Goal: Information Seeking & Learning: Learn about a topic

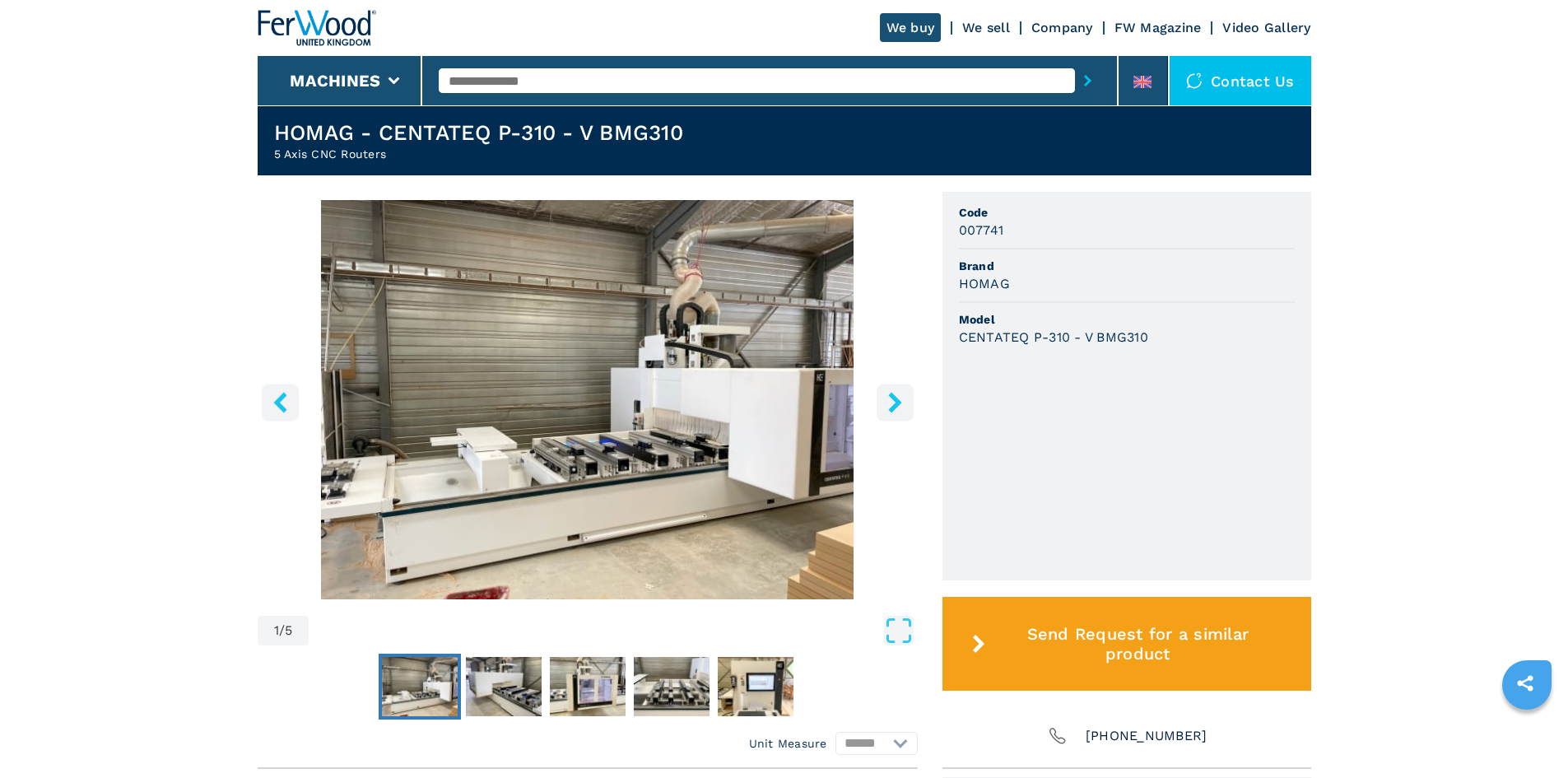
scroll to position [412, 0]
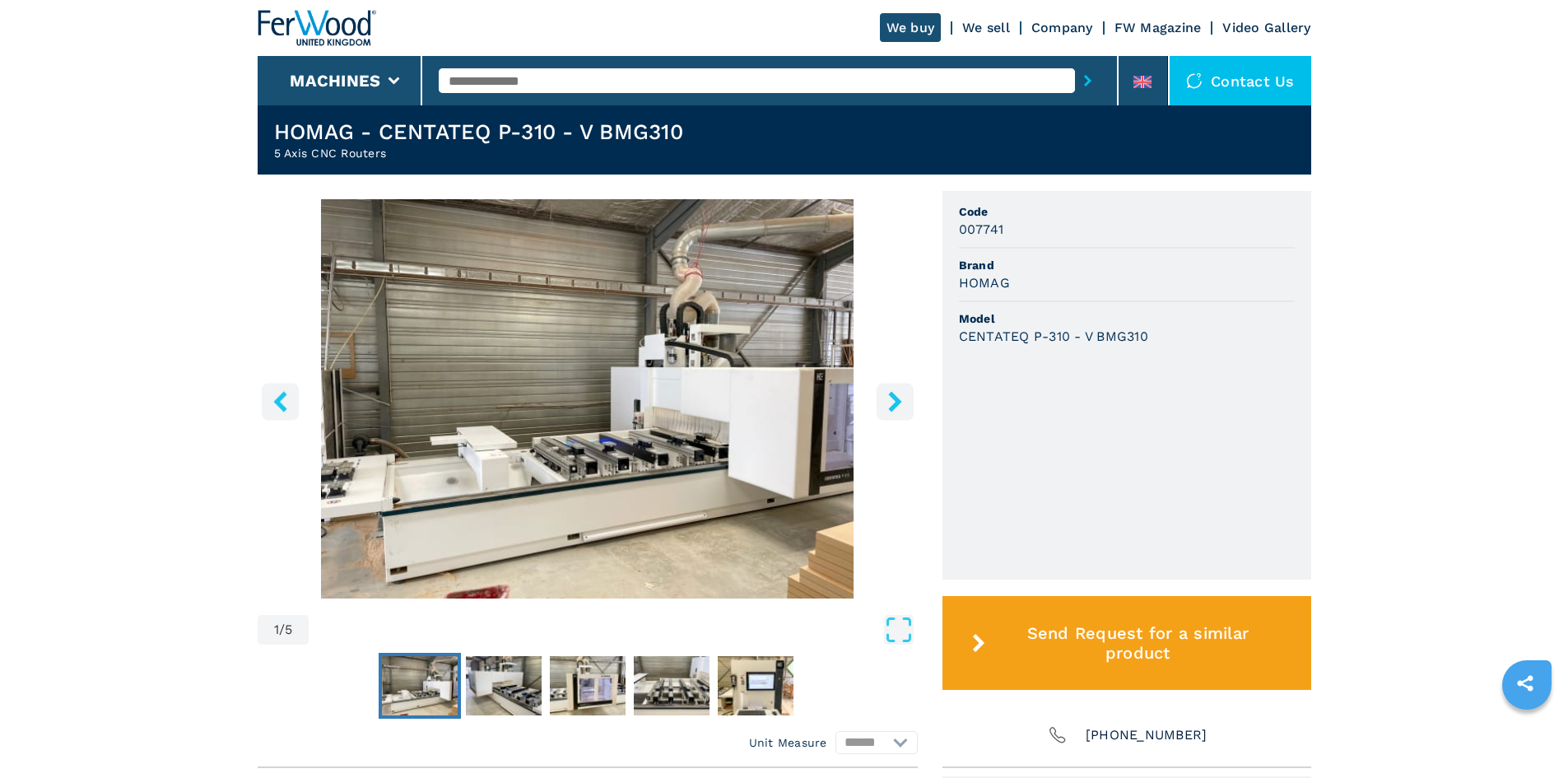
click at [900, 400] on icon "right-button" at bounding box center [894, 400] width 13 height 20
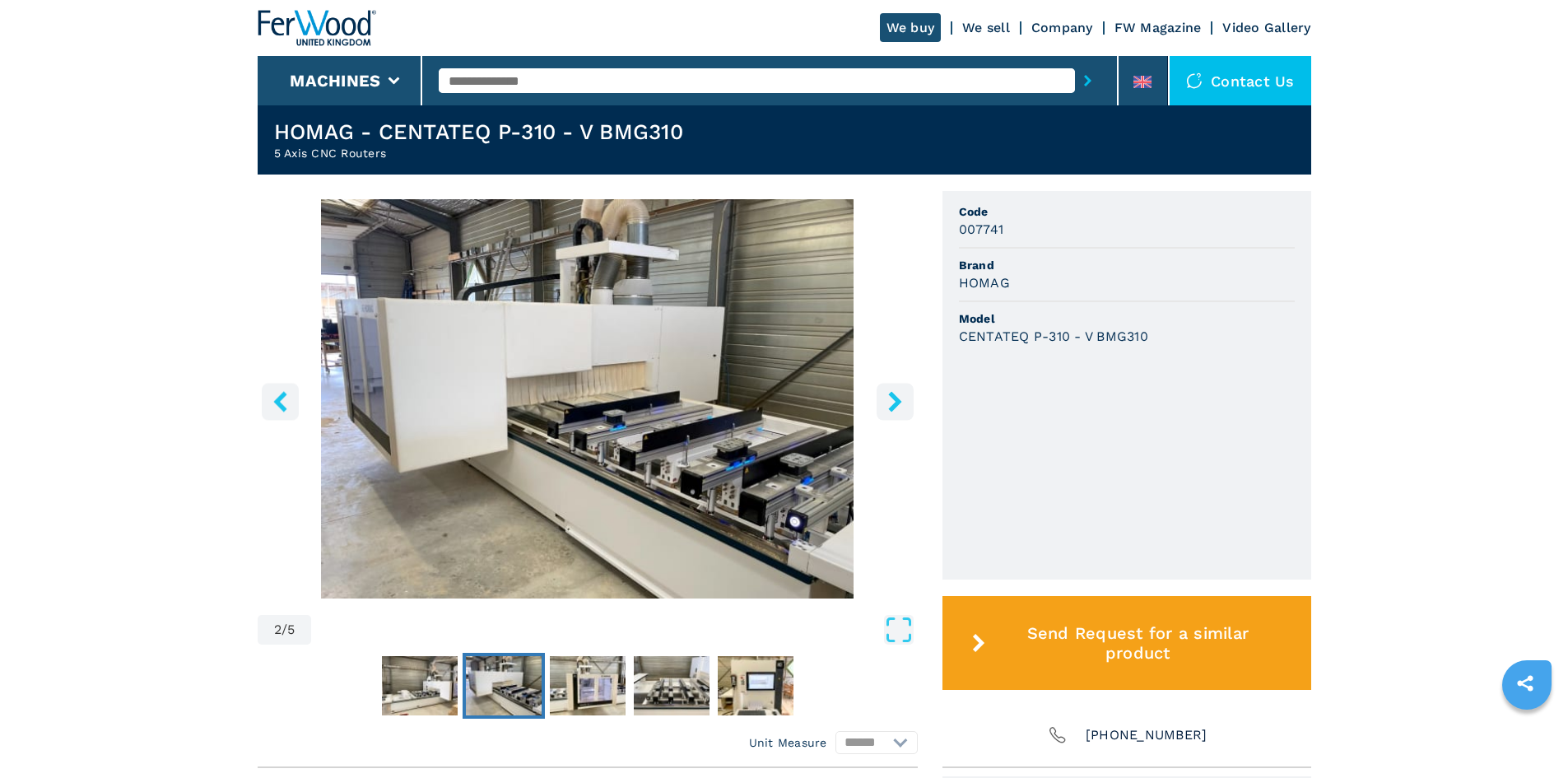
click at [900, 400] on icon "right-button" at bounding box center [894, 400] width 13 height 20
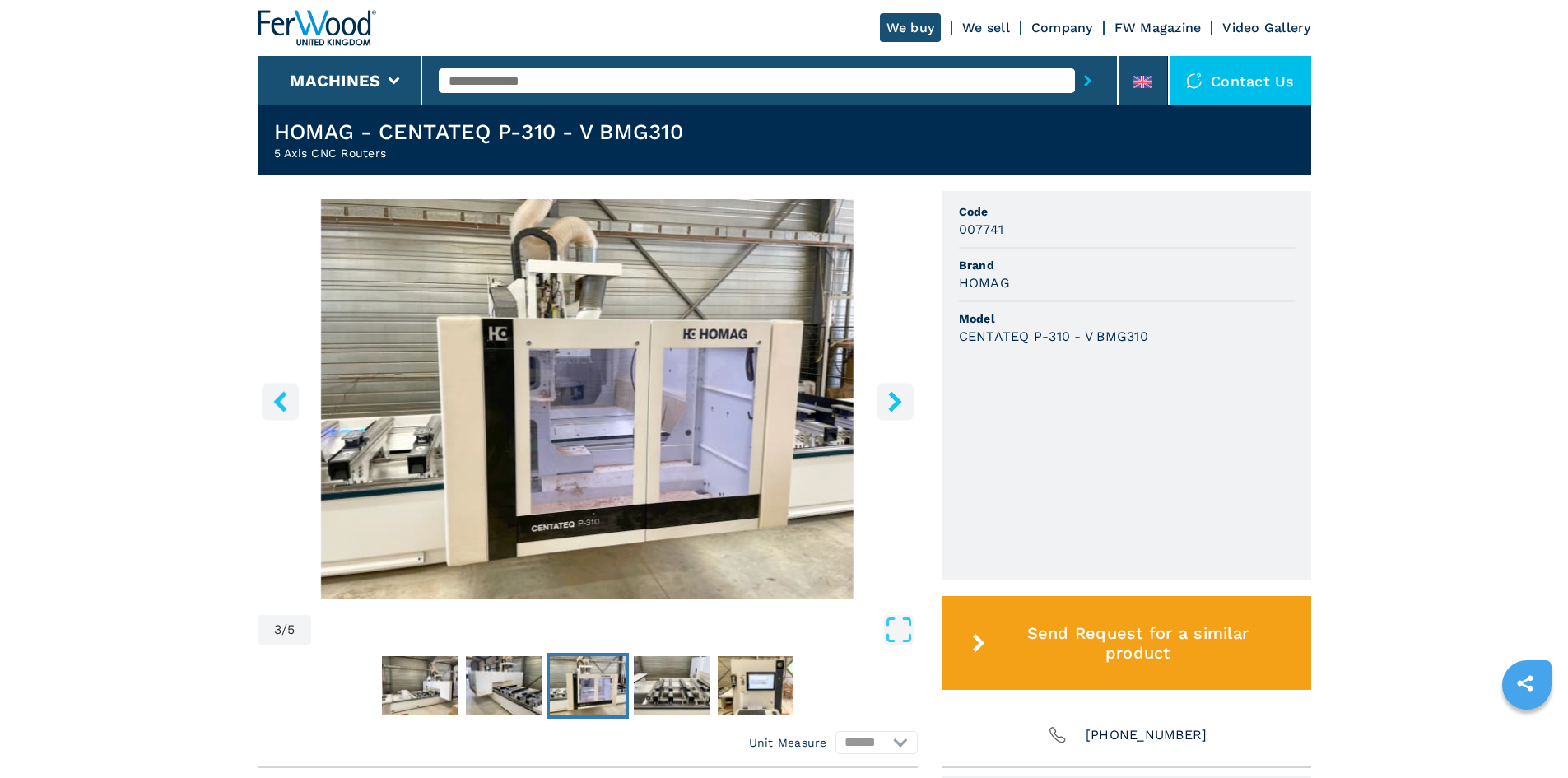
click at [900, 400] on icon "right-button" at bounding box center [894, 400] width 13 height 20
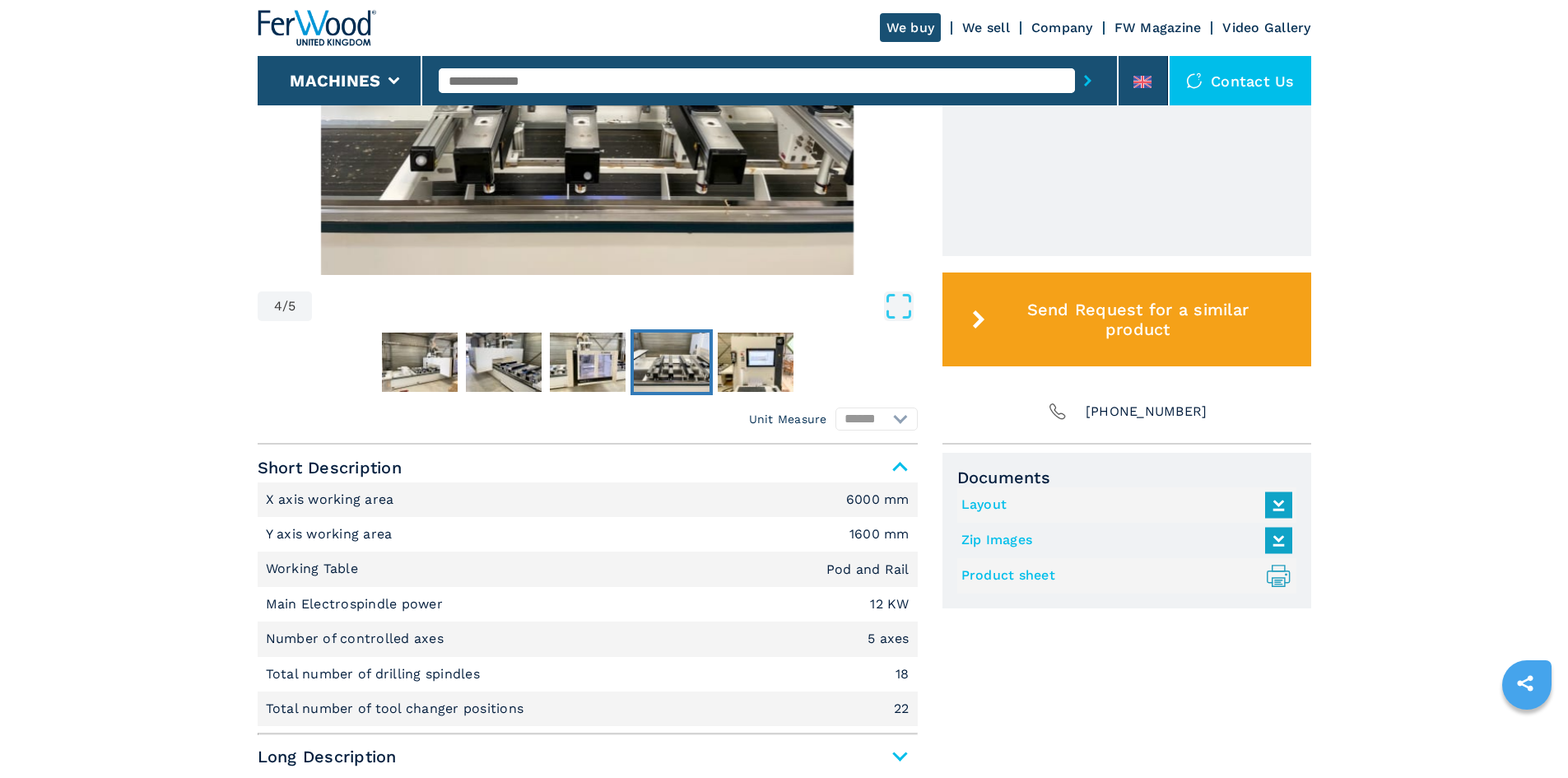
scroll to position [741, 0]
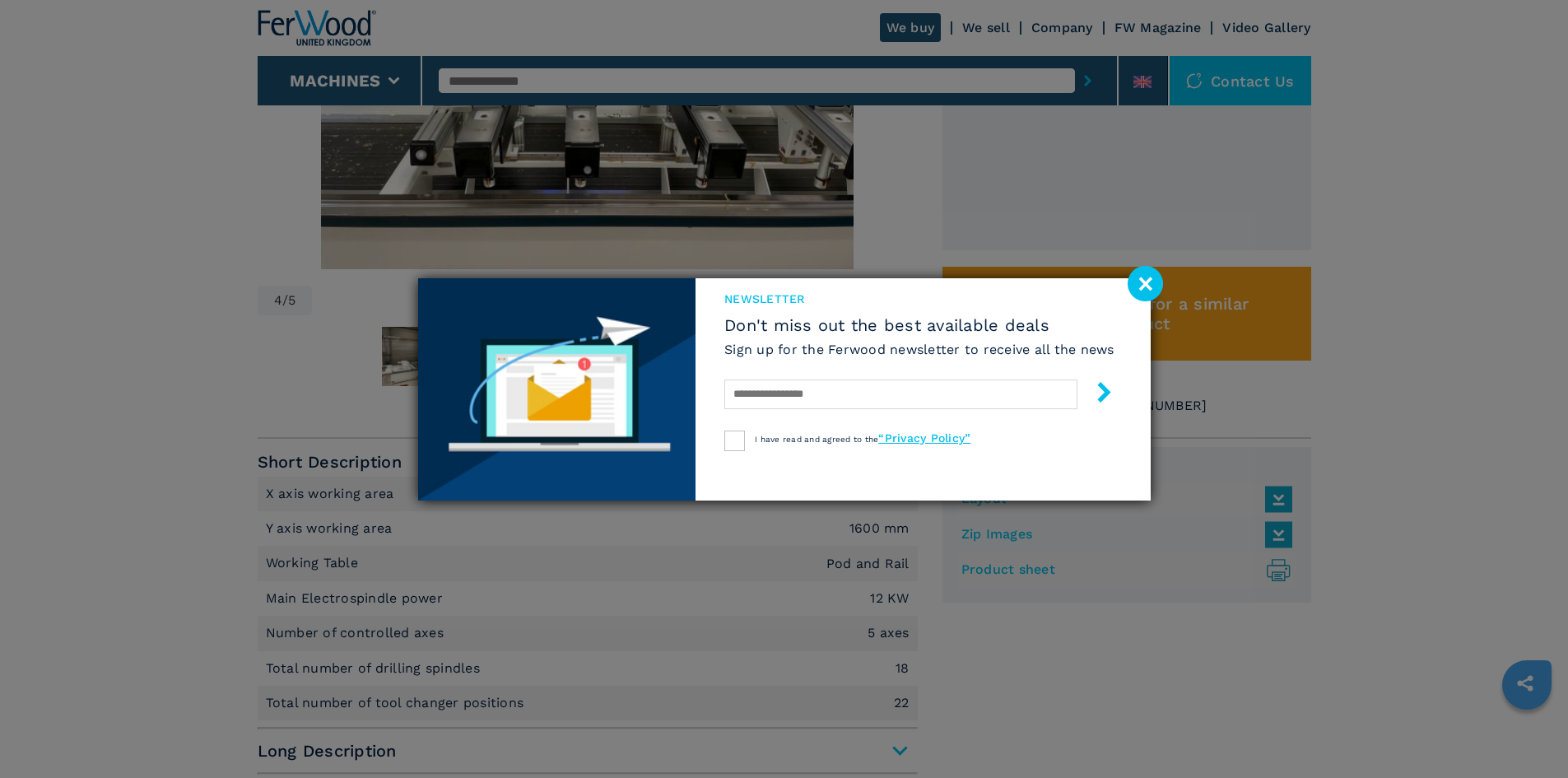
click at [1146, 284] on image at bounding box center [1146, 283] width 35 height 35
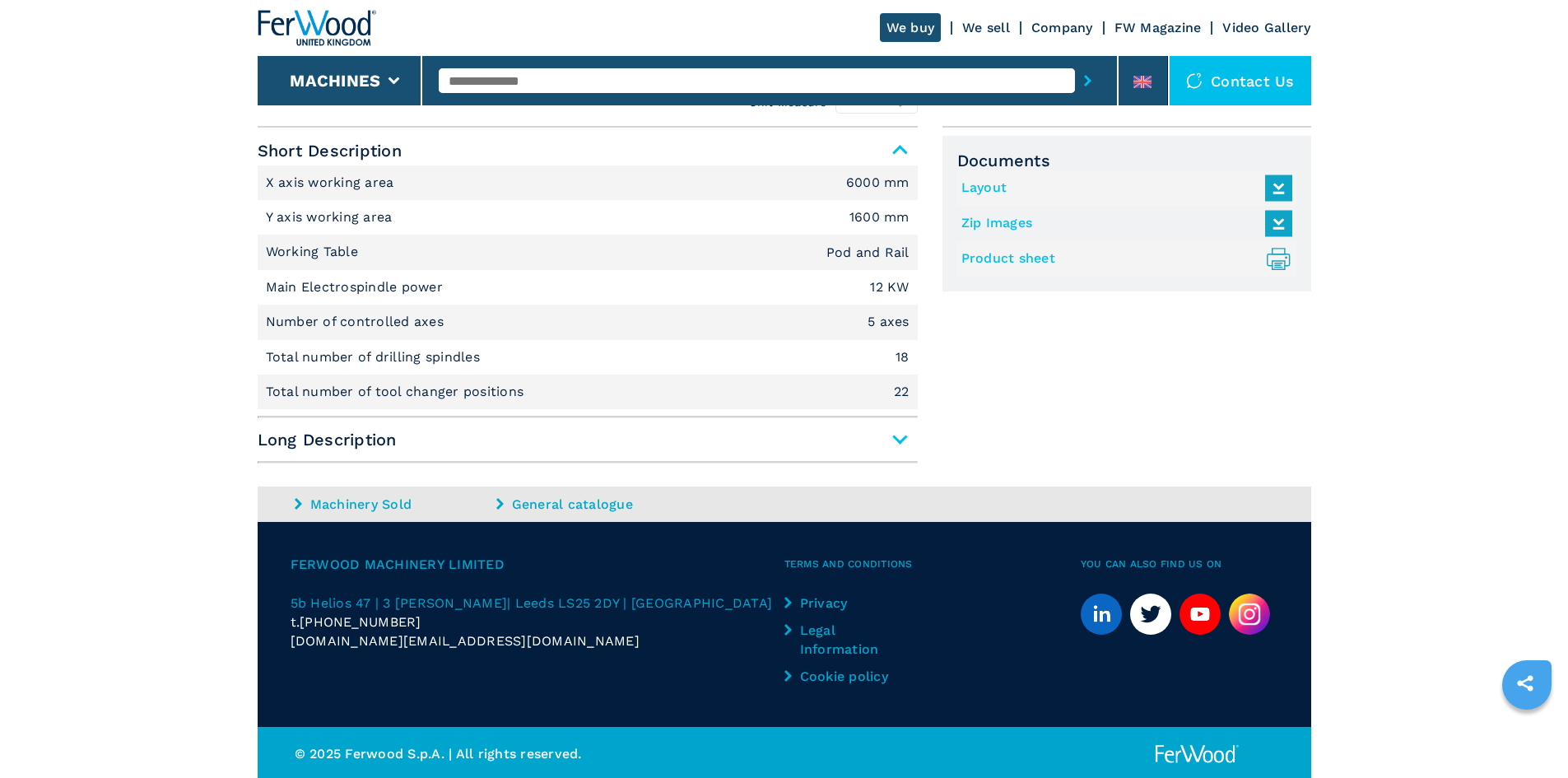
scroll to position [1054, 0]
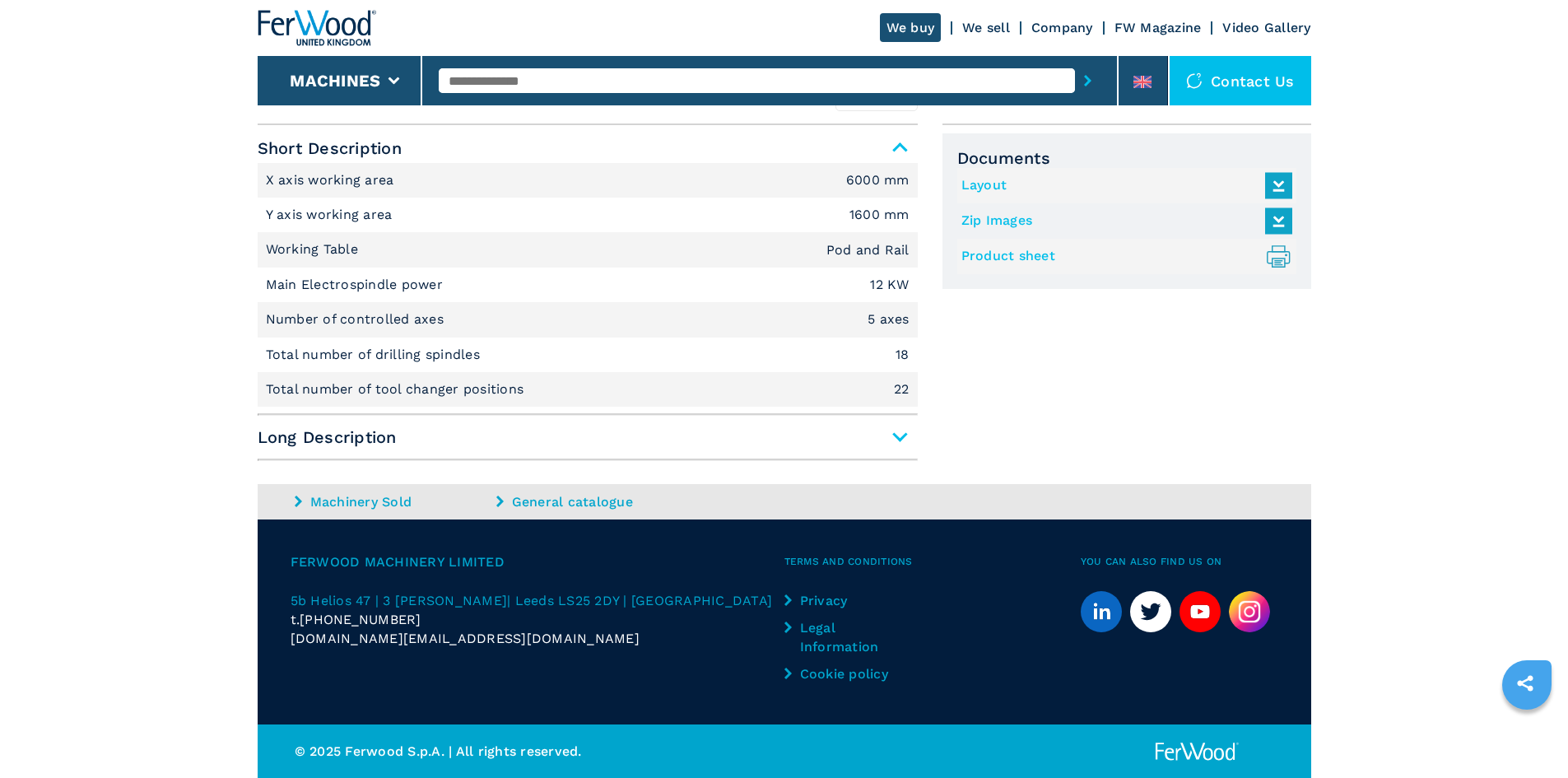
click at [897, 438] on span "Long Description" at bounding box center [587, 438] width 660 height 30
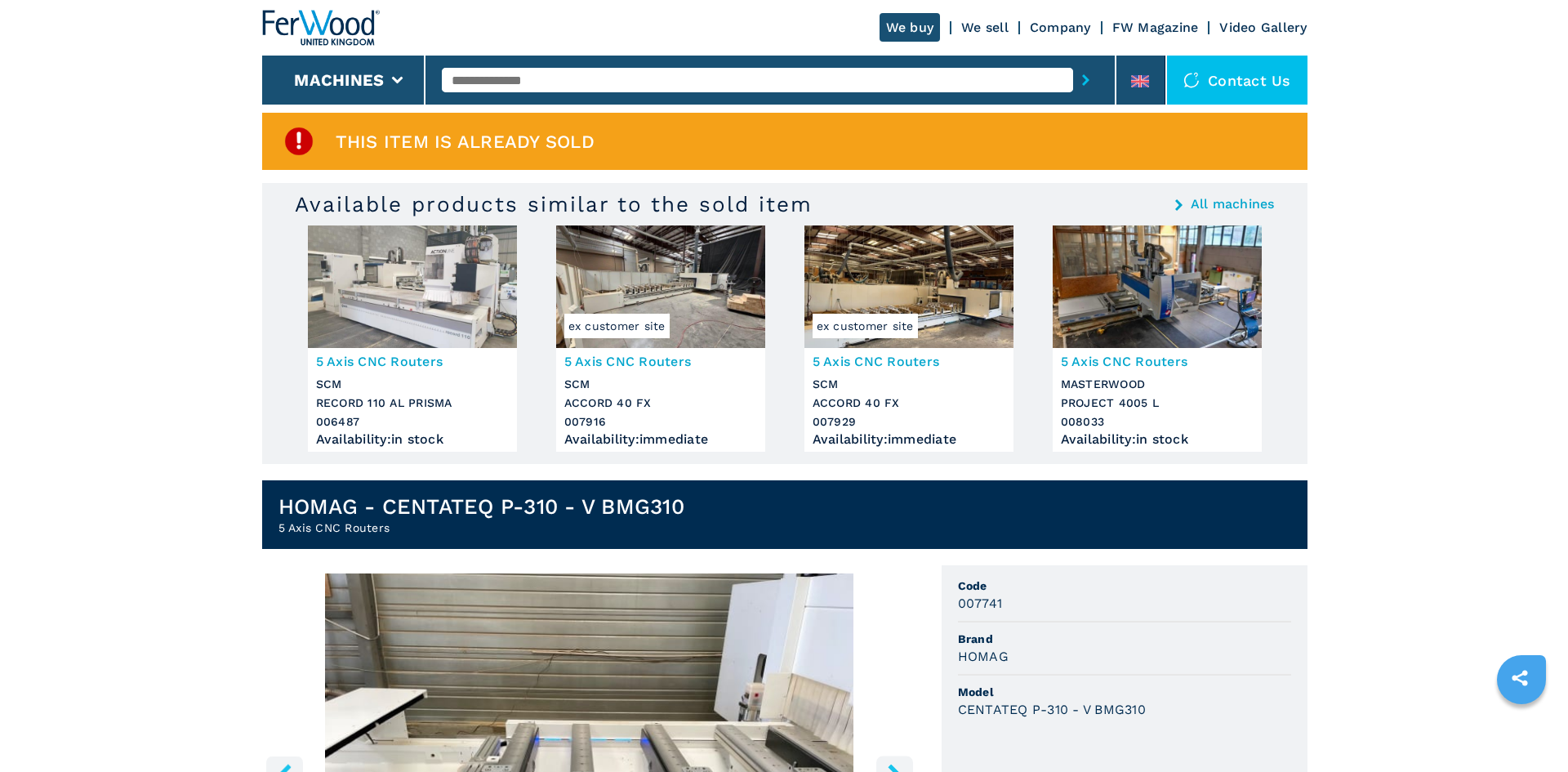
scroll to position [0, 0]
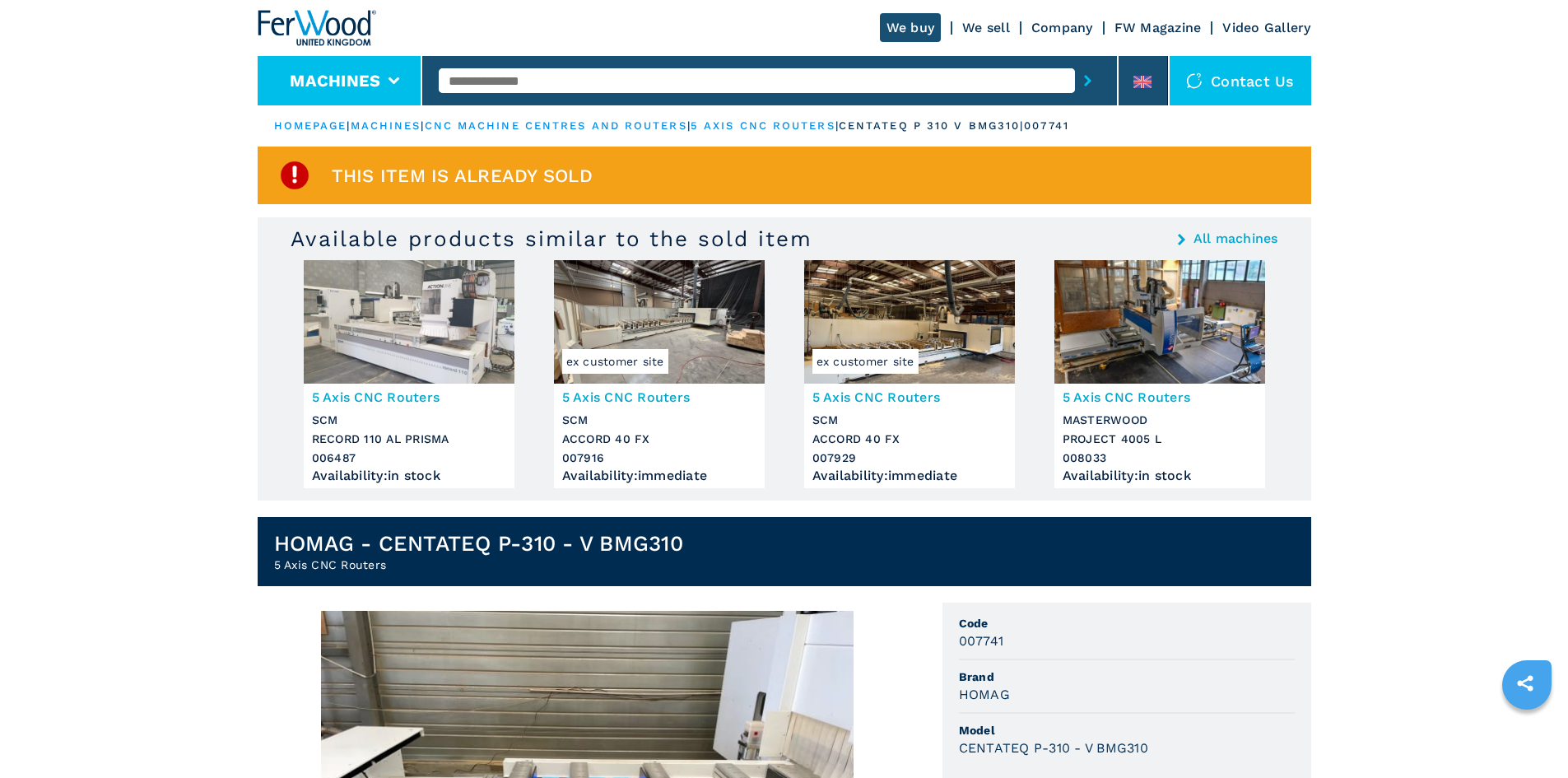
click at [400, 72] on li "Machines" at bounding box center [340, 80] width 166 height 49
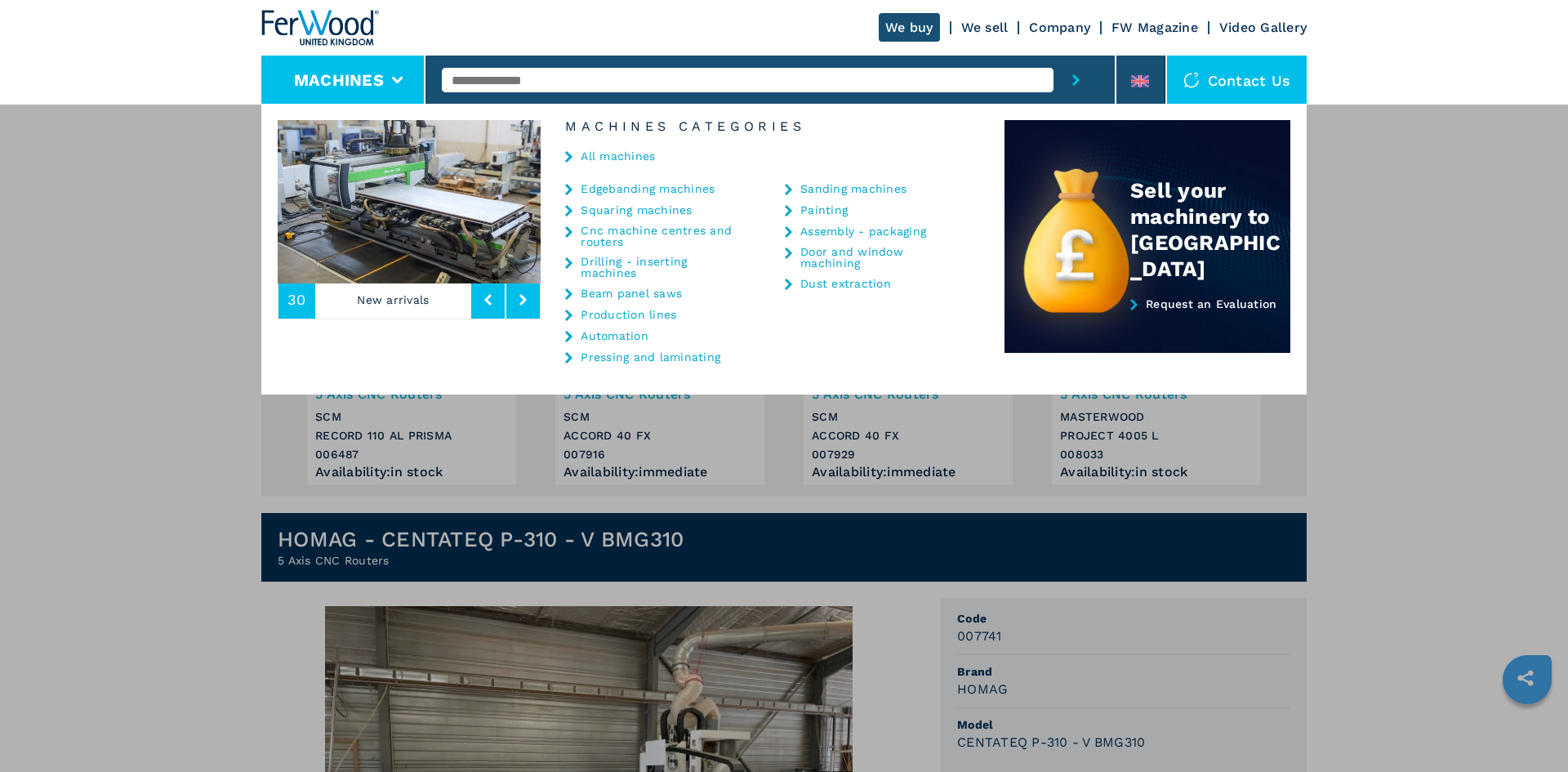
click at [647, 231] on link "Cnc machine centres and routers" at bounding box center [662, 236] width 164 height 23
click at [570, 229] on icon at bounding box center [569, 232] width 7 height 11
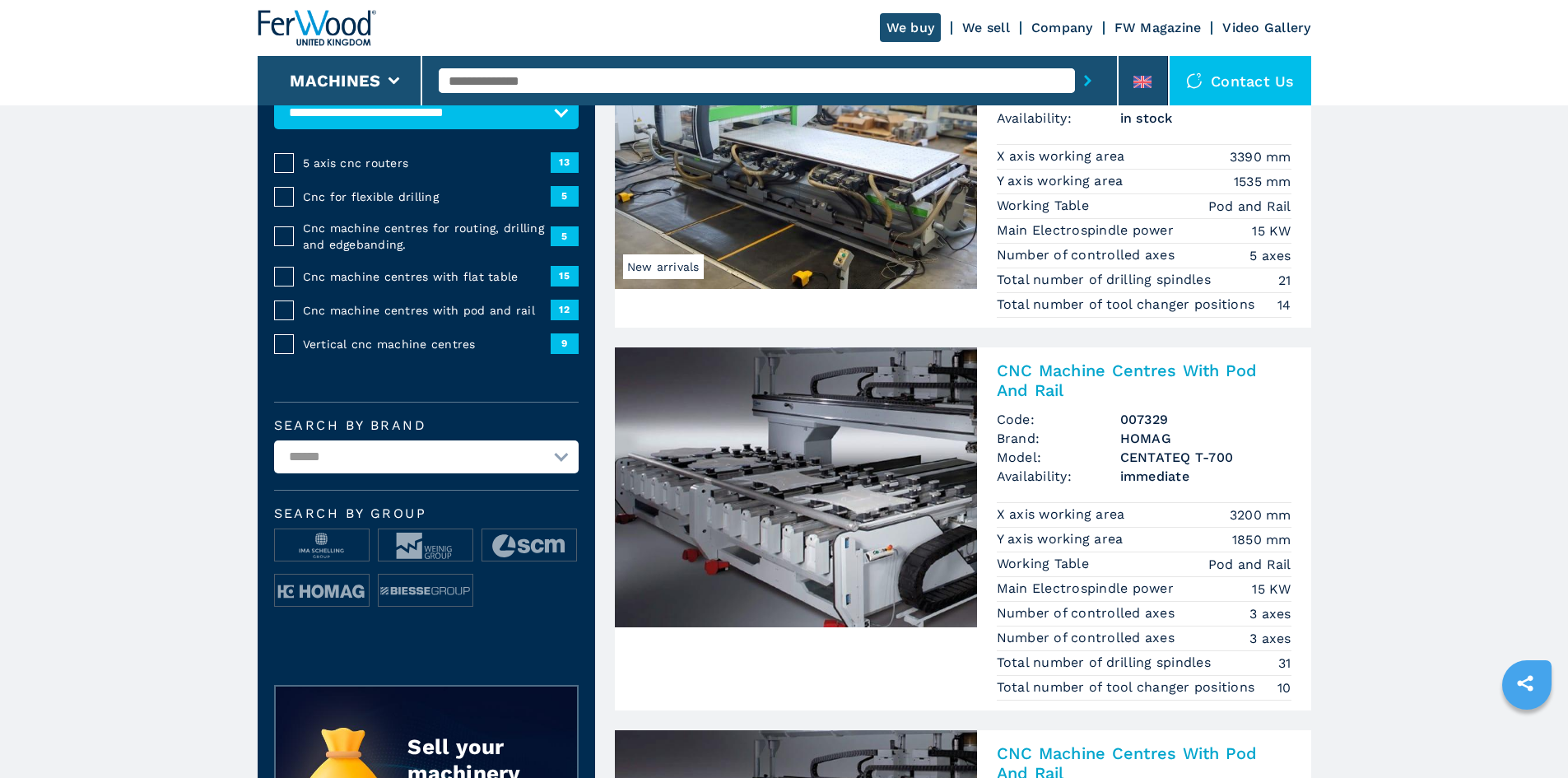
scroll to position [247, 0]
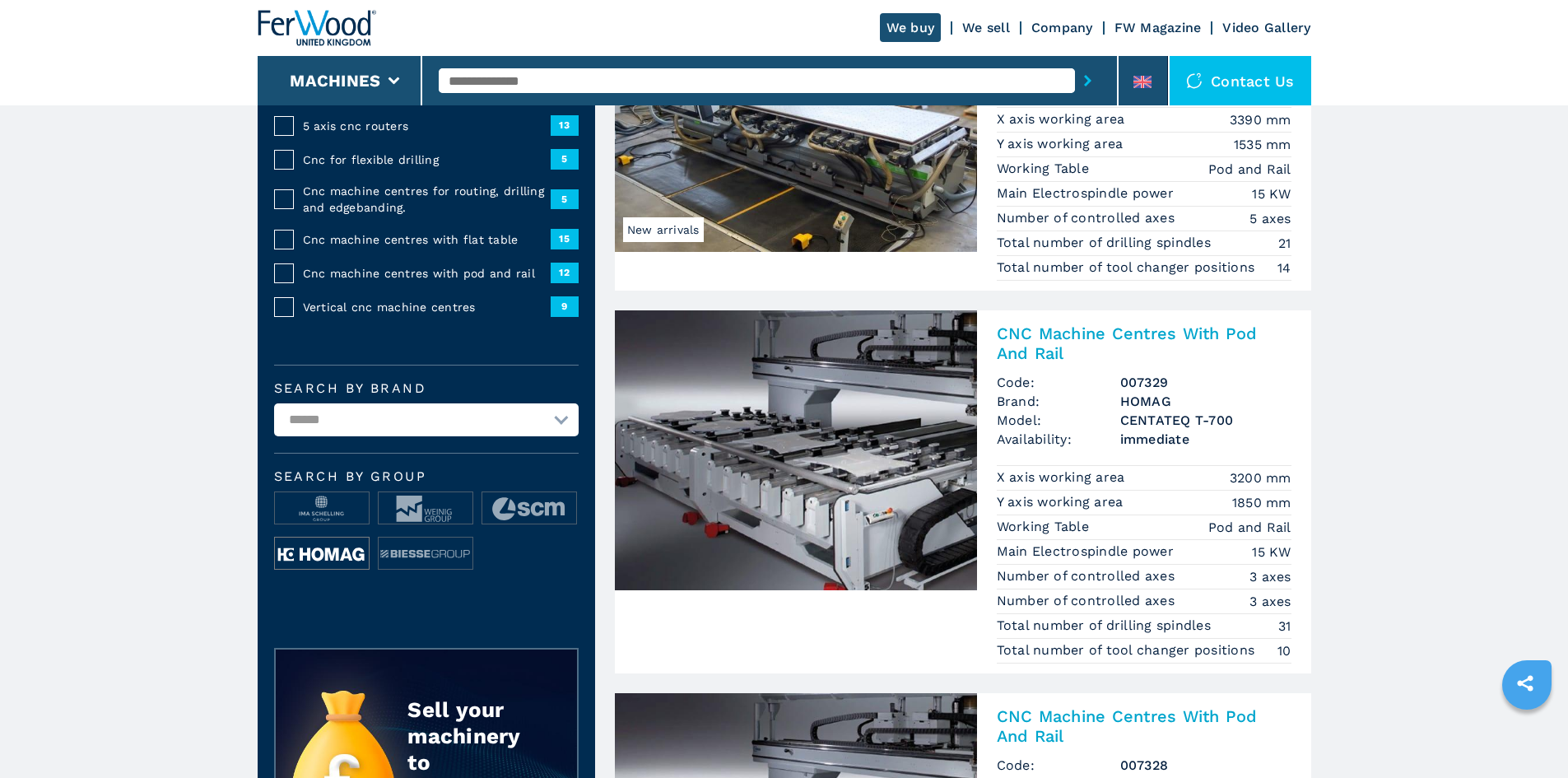
click at [321, 554] on img at bounding box center [322, 553] width 93 height 33
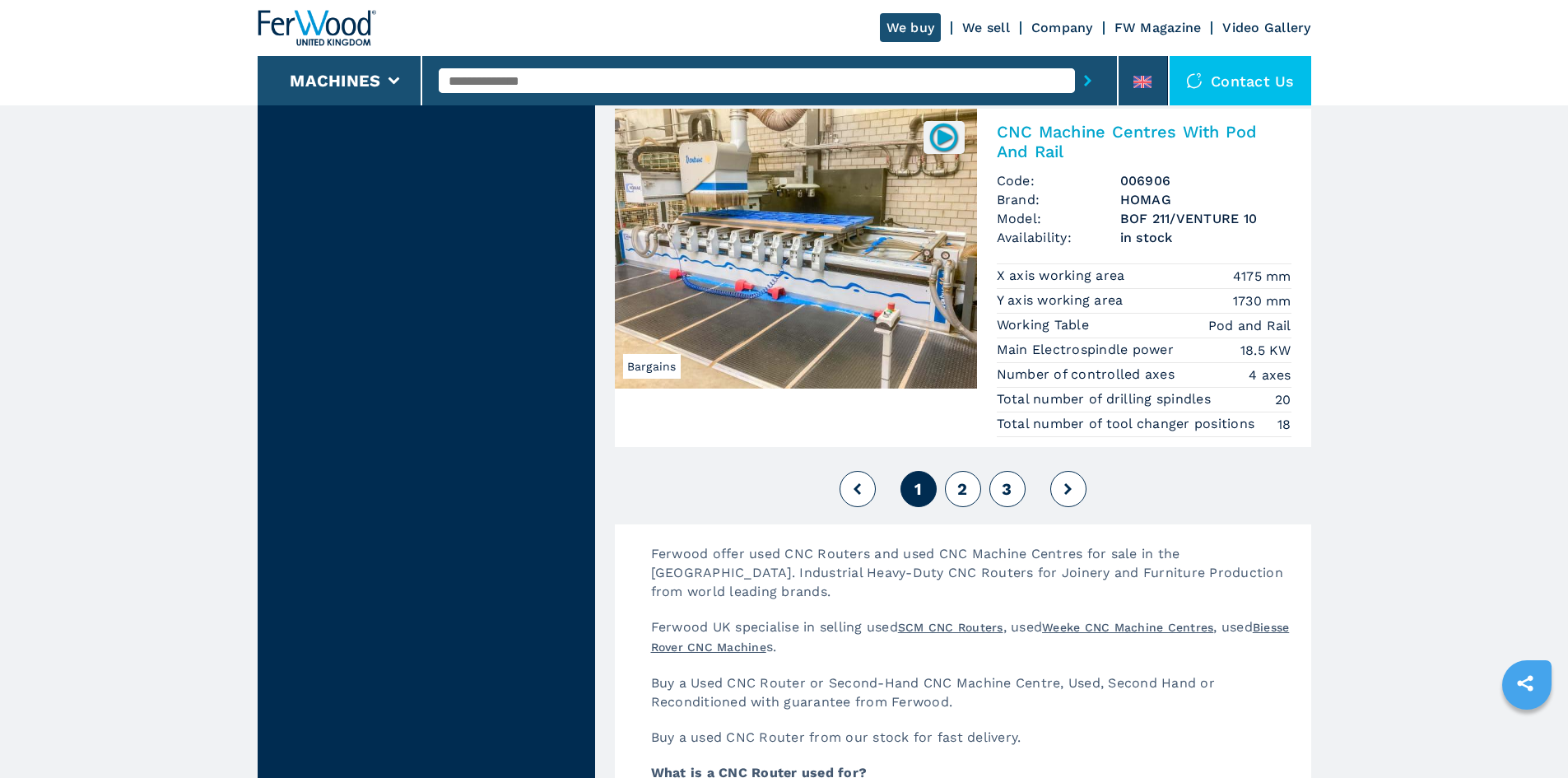
scroll to position [4116, 0]
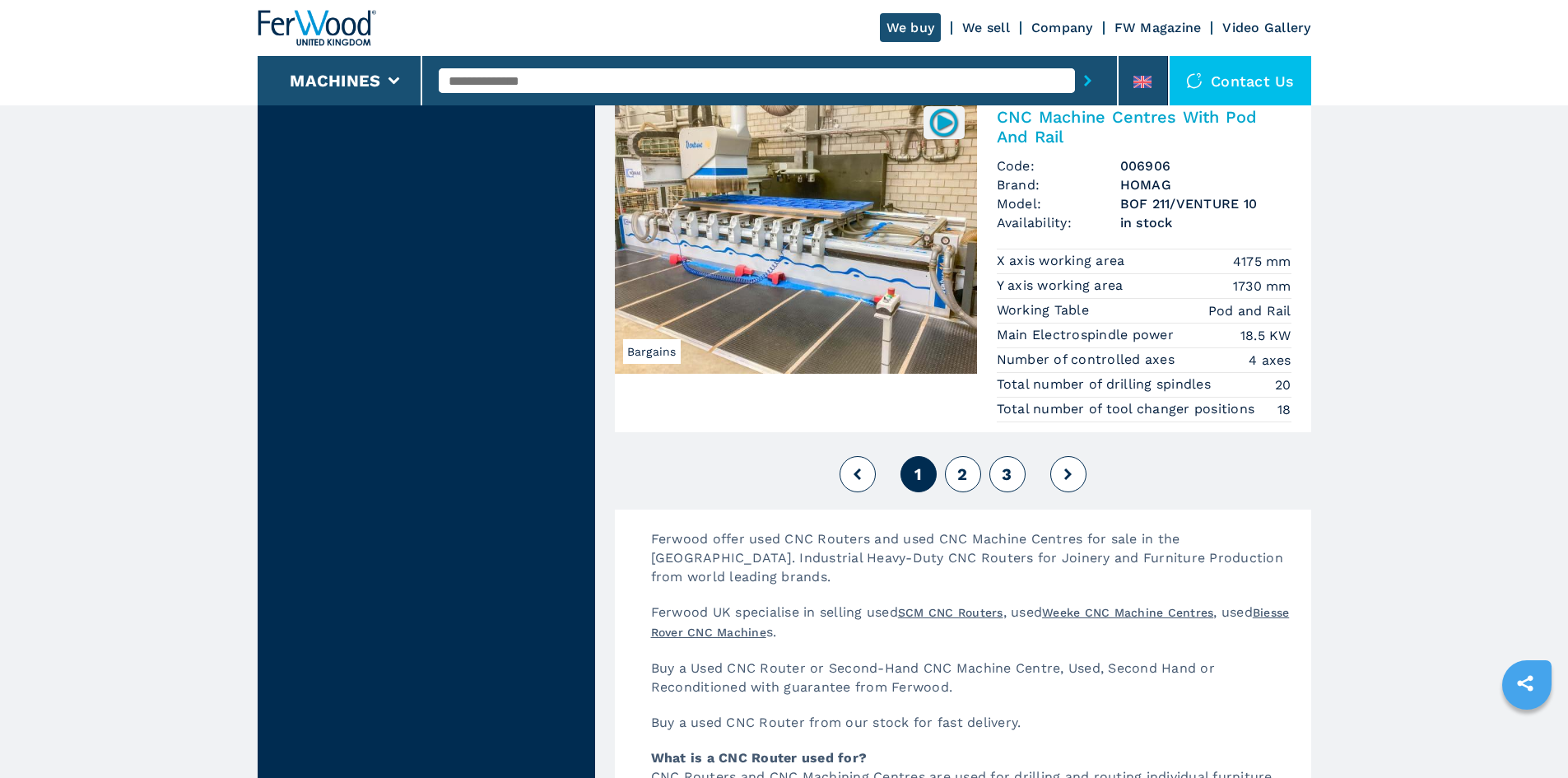
click at [971, 467] on button "2" at bounding box center [962, 474] width 36 height 36
